Goal: Subscribe to service/newsletter

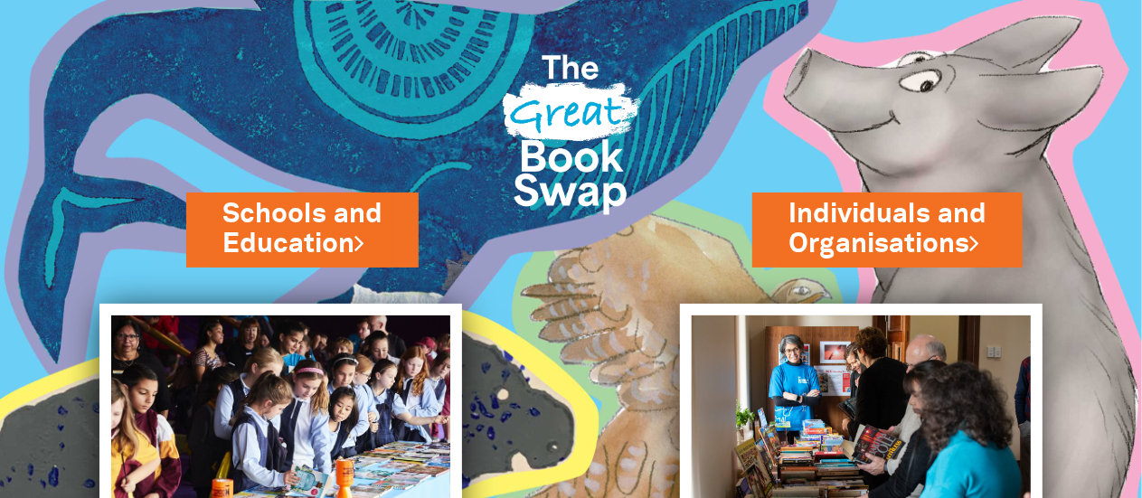
drag, startPoint x: 0, startPoint y: 0, endPoint x: 194, endPoint y: 105, distance: 220.9
click at [194, 105] on div "Schools and Education" at bounding box center [238, 276] width 476 height 553
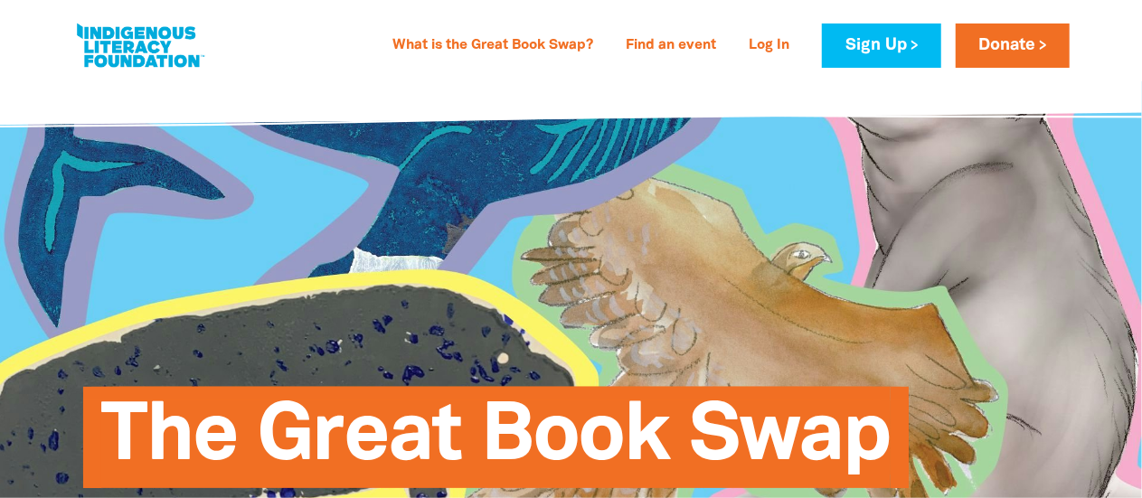
type input "[EMAIL_ADDRESS][DOMAIN_NAME]"
drag, startPoint x: 0, startPoint y: 0, endPoint x: 194, endPoint y: 105, distance: 220.9
click at [194, 81] on div "What is the Great Book Swap? Find an event Log In Sign Up Donate What is the Gr…" at bounding box center [571, 40] width 1142 height 81
